Goal: Check status: Check status

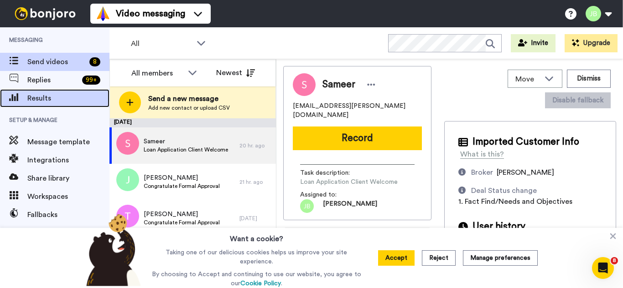
click at [38, 102] on span "Results" at bounding box center [68, 98] width 82 height 11
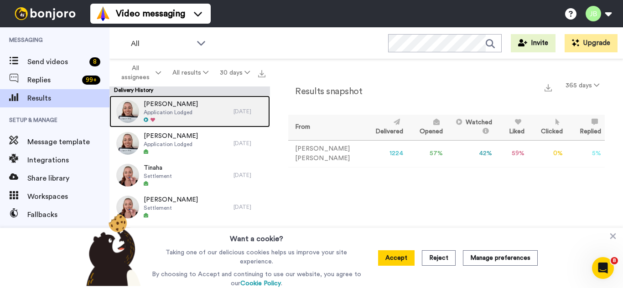
click at [174, 109] on span "Application Lodged" at bounding box center [171, 112] width 54 height 7
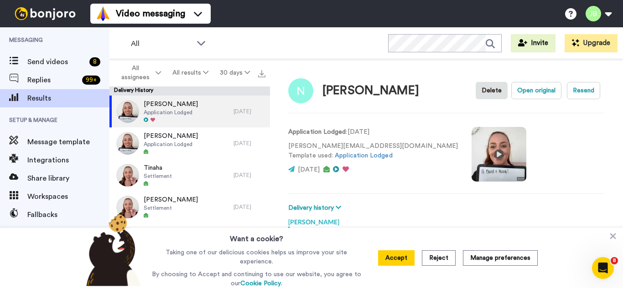
scroll to position [139, 0]
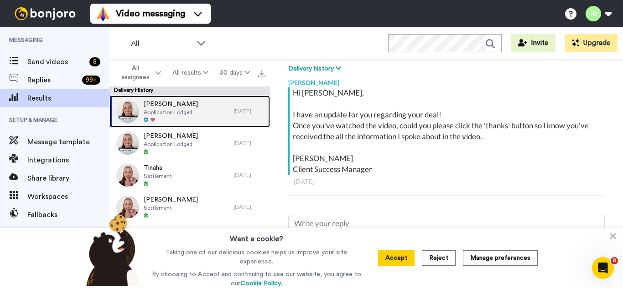
click at [174, 109] on span "Application Lodged" at bounding box center [171, 112] width 54 height 7
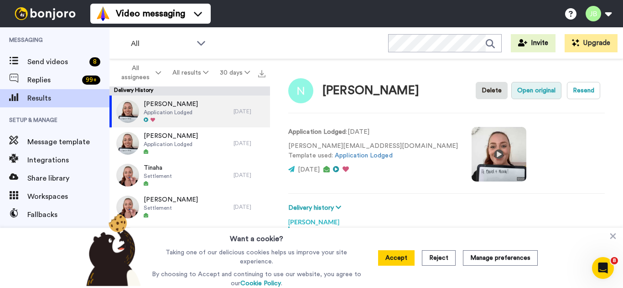
click at [520, 86] on button "Open original" at bounding box center [536, 90] width 50 height 17
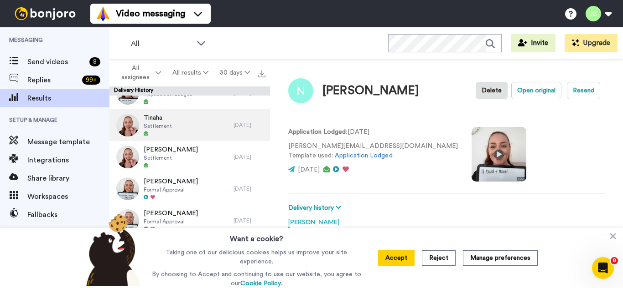
scroll to position [51, 0]
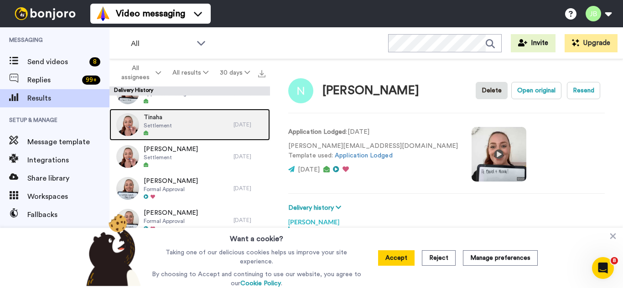
click at [162, 124] on span "Settlement" at bounding box center [158, 125] width 28 height 7
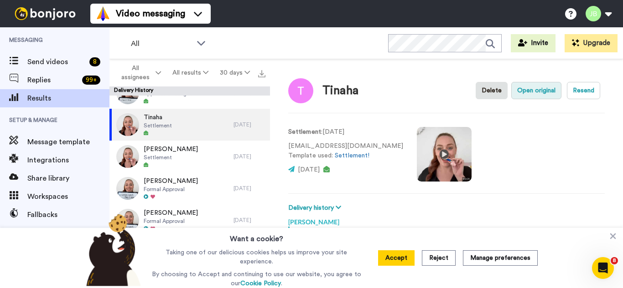
click at [524, 89] on button "Open original" at bounding box center [536, 90] width 50 height 17
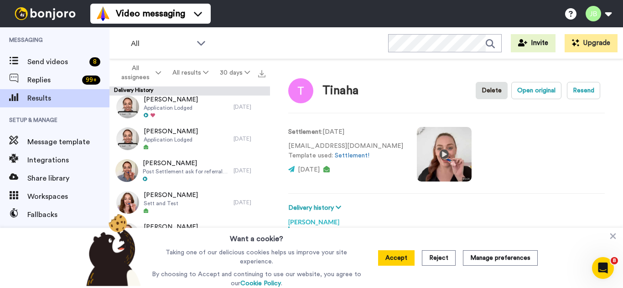
scroll to position [275, 0]
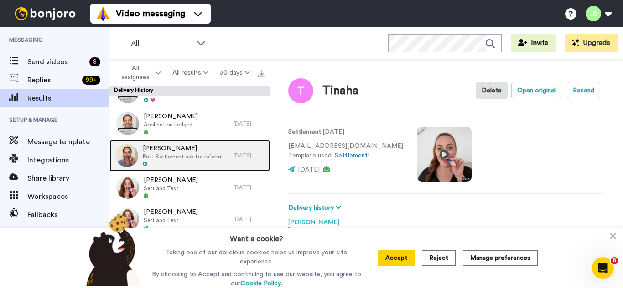
click at [180, 155] on span "Post Settlement ask for referral and a google review" at bounding box center [186, 156] width 86 height 7
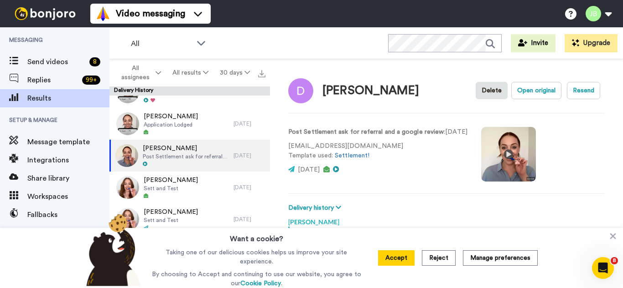
scroll to position [172, 0]
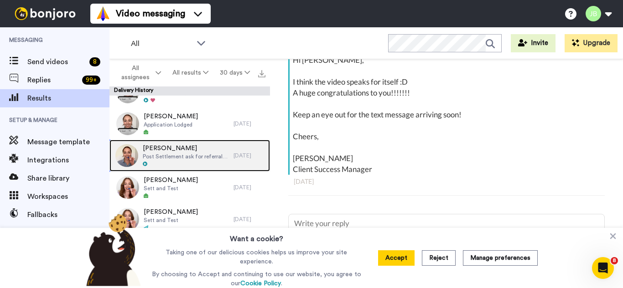
click at [180, 155] on span "Post Settlement ask for referral and a google review" at bounding box center [186, 156] width 86 height 7
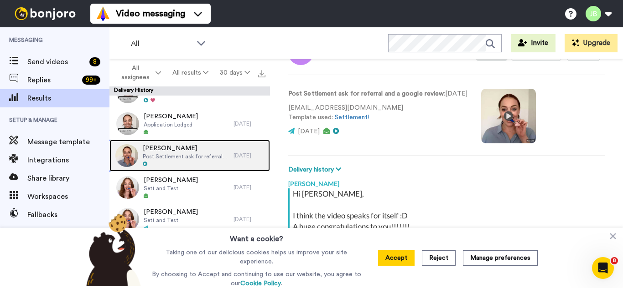
scroll to position [38, 0]
type textarea "x"
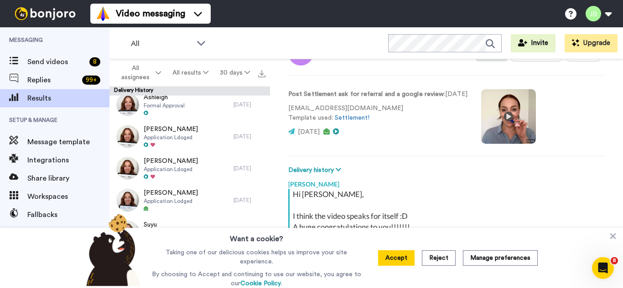
scroll to position [582, 0]
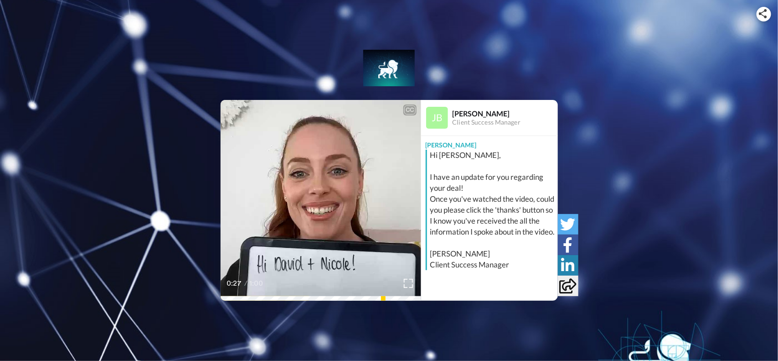
click at [326, 216] on icon "Play/Pause" at bounding box center [321, 200] width 24 height 43
